Goal: Transaction & Acquisition: Purchase product/service

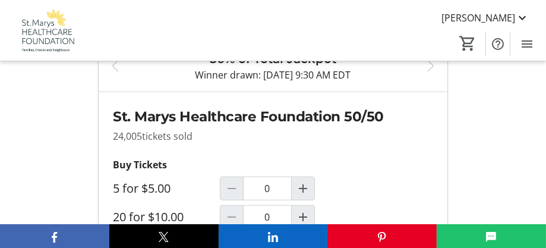
scroll to position [854, 0]
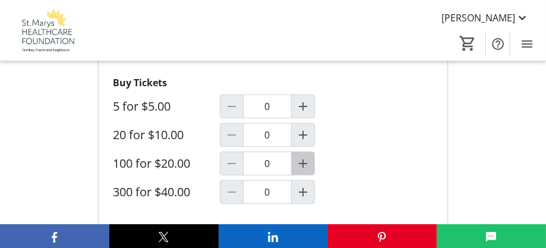
click at [303, 162] on mat-icon "Increment by one" at bounding box center [303, 163] width 14 height 14
type input "1"
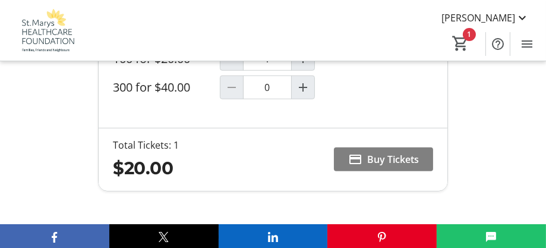
scroll to position [952, 0]
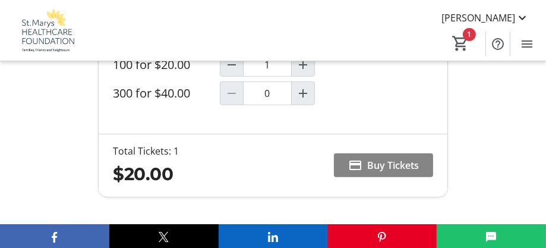
click at [383, 166] on span "Buy Tickets" at bounding box center [393, 165] width 52 height 14
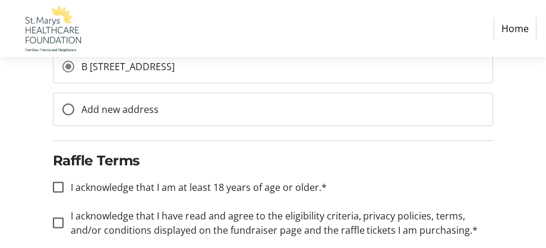
scroll to position [467, 0]
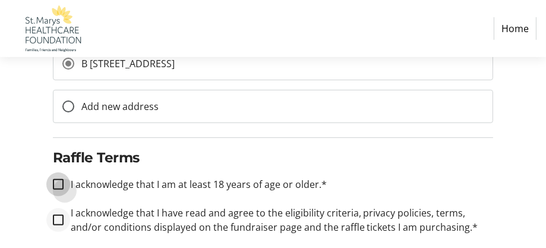
drag, startPoint x: 59, startPoint y: 183, endPoint x: 58, endPoint y: 223, distance: 39.9
click at [59, 185] on input "I acknowledge that I am at least 18 years of age or older.*" at bounding box center [58, 184] width 11 height 11
checkbox input "true"
drag, startPoint x: 58, startPoint y: 217, endPoint x: 108, endPoint y: 197, distance: 53.7
click at [60, 215] on div at bounding box center [58, 220] width 11 height 11
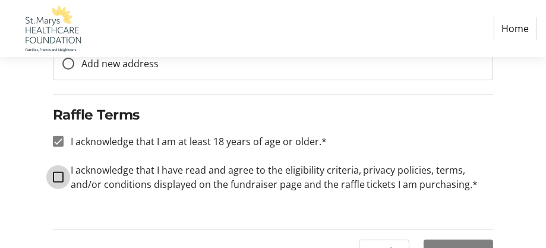
scroll to position [534, 0]
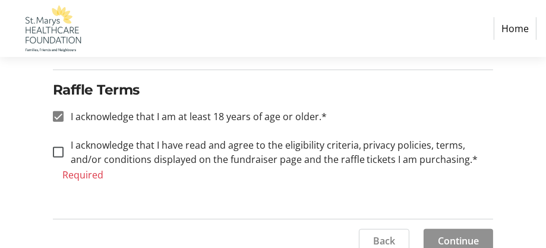
click at [447, 229] on button "Continue" at bounding box center [459, 241] width 70 height 24
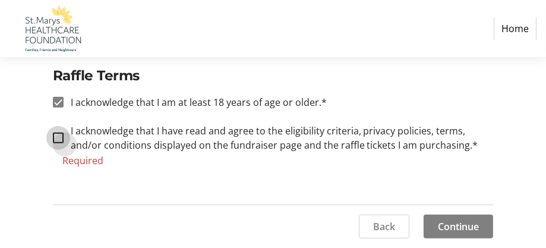
click at [58, 136] on input "I acknowledge that I have read and agree to the eligibility criteria, privacy p…" at bounding box center [58, 138] width 11 height 11
checkbox input "true"
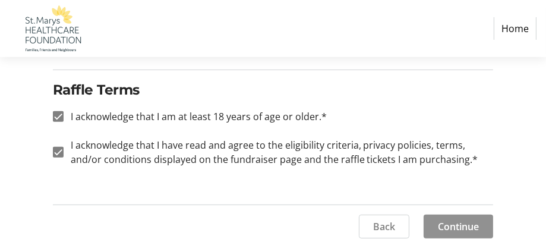
click at [435, 225] on span at bounding box center [459, 226] width 70 height 29
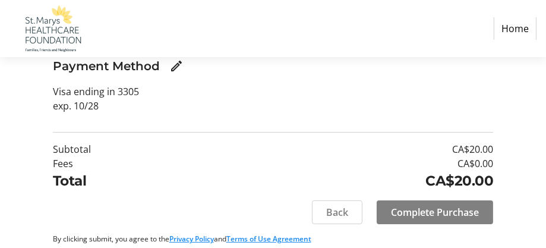
scroll to position [263, 0]
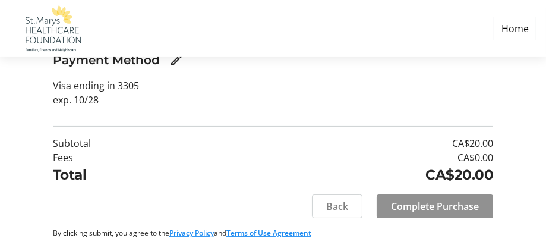
click at [425, 205] on span "Complete Purchase" at bounding box center [435, 206] width 88 height 14
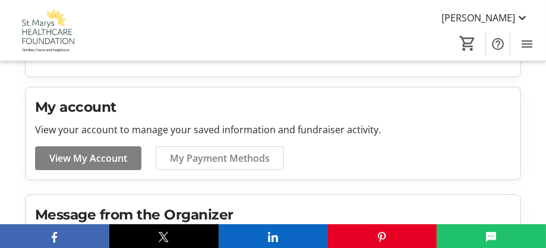
scroll to position [282, 0]
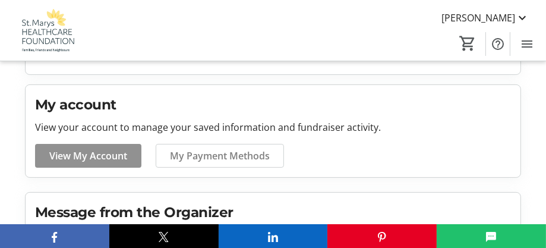
click at [105, 152] on span "View My Account" at bounding box center [88, 156] width 78 height 14
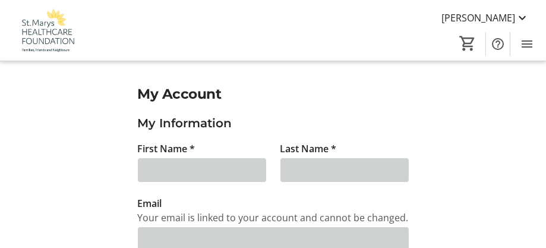
type input "[PERSON_NAME]"
type input "Laws-Eiche"
type input "[EMAIL_ADDRESS][DOMAIN_NAME]"
type input "[PHONE_NUMBER]"
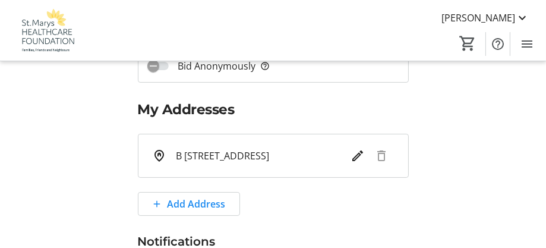
scroll to position [263, 0]
